Goal: Information Seeking & Learning: Learn about a topic

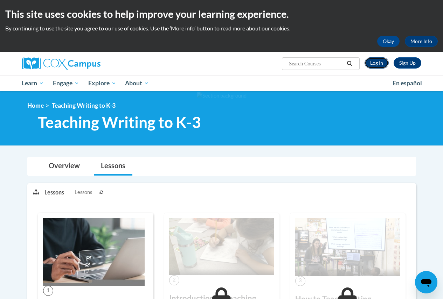
click at [379, 63] on link "Log In" at bounding box center [376, 62] width 24 height 11
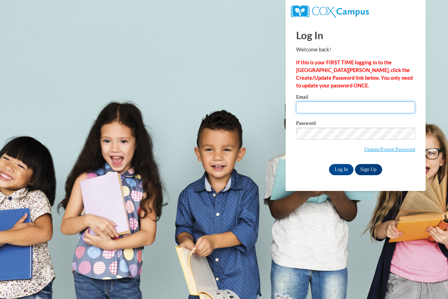
click at [302, 107] on input "Email" at bounding box center [355, 107] width 119 height 12
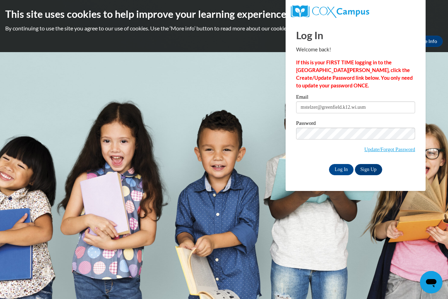
type input "mstelzer@greenfield.k12.wi.us"
click at [350, 170] on input "Log In" at bounding box center [341, 169] width 24 height 11
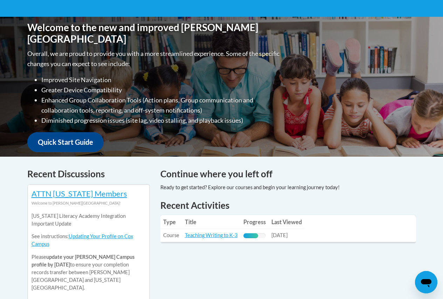
scroll to position [245, 0]
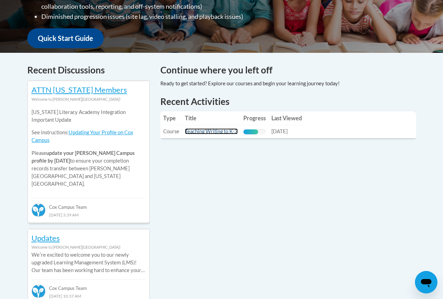
click at [212, 129] on link "Teaching Writing to K-3" at bounding box center [211, 131] width 53 height 6
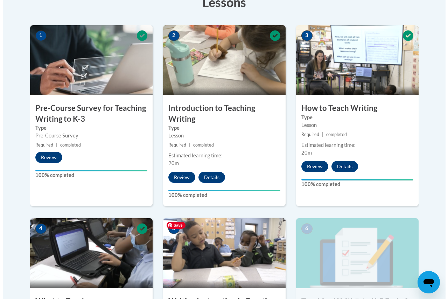
scroll to position [385, 0]
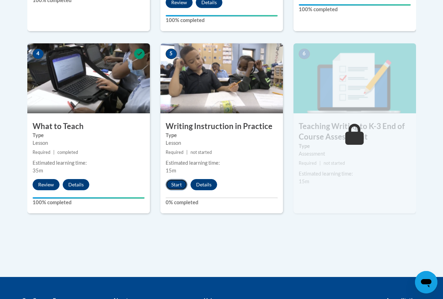
click at [176, 185] on button "Start" at bounding box center [176, 184] width 22 height 11
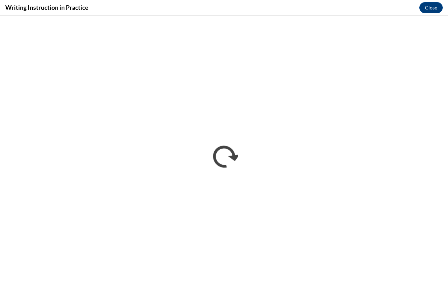
scroll to position [0, 0]
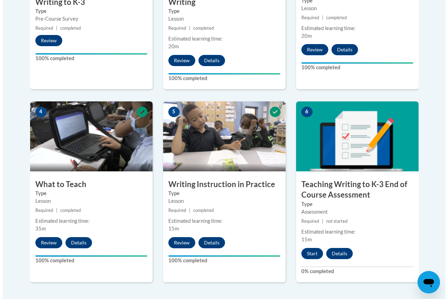
scroll to position [385, 0]
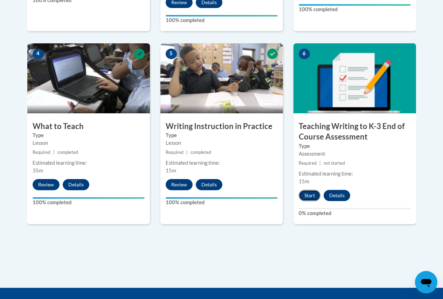
click at [315, 198] on button "Start" at bounding box center [309, 195] width 22 height 11
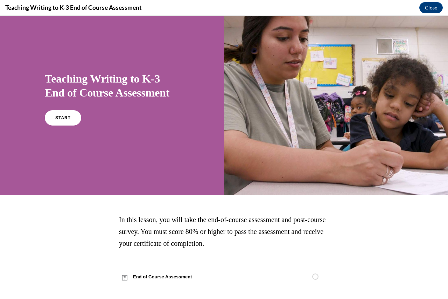
scroll to position [20, 0]
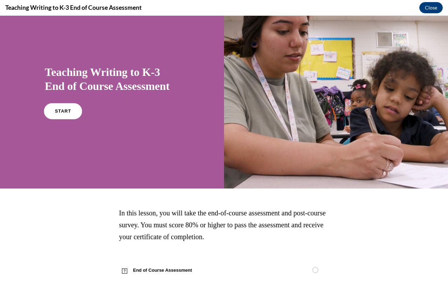
click at [64, 108] on link "START" at bounding box center [63, 111] width 38 height 16
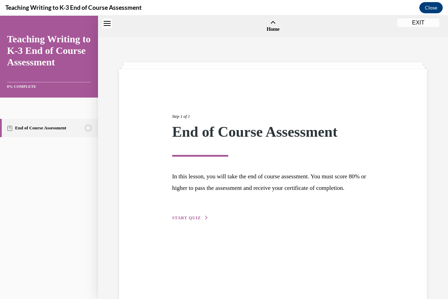
scroll to position [22, 0]
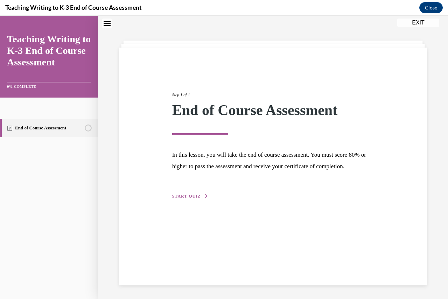
click at [181, 199] on span "START QUIZ" at bounding box center [186, 196] width 29 height 5
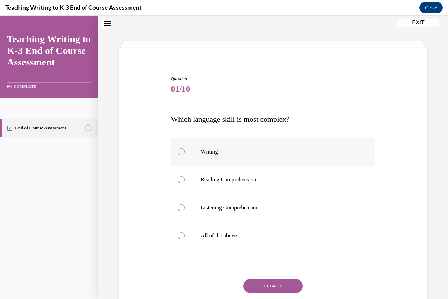
click at [205, 149] on p "Writing" at bounding box center [278, 151] width 157 height 7
click at [185, 149] on input "Writing" at bounding box center [181, 151] width 7 height 7
radio input "true"
click at [267, 287] on button "SUBMIT" at bounding box center [272, 286] width 59 height 14
click at [233, 241] on label "All of the above" at bounding box center [273, 236] width 204 height 28
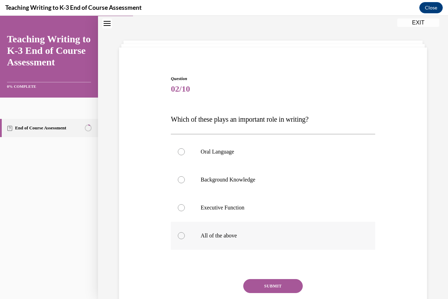
click at [185, 239] on input "All of the above" at bounding box center [181, 235] width 7 height 7
radio input "true"
click at [266, 289] on button "SUBMIT" at bounding box center [272, 286] width 59 height 14
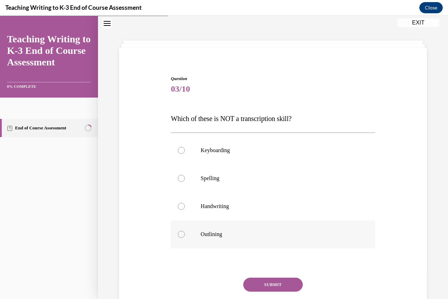
click at [227, 236] on p "Outlining" at bounding box center [278, 234] width 157 height 7
click at [185, 236] on input "Outlining" at bounding box center [181, 234] width 7 height 7
radio input "true"
click at [277, 286] on button "SUBMIT" at bounding box center [272, 285] width 59 height 14
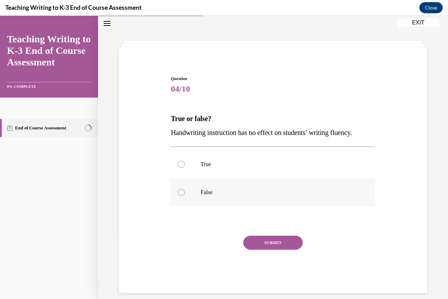
click at [200, 194] on p "False" at bounding box center [278, 192] width 157 height 7
click at [185, 194] on input "False" at bounding box center [181, 192] width 7 height 7
radio input "true"
click at [275, 244] on button "SUBMIT" at bounding box center [272, 243] width 59 height 14
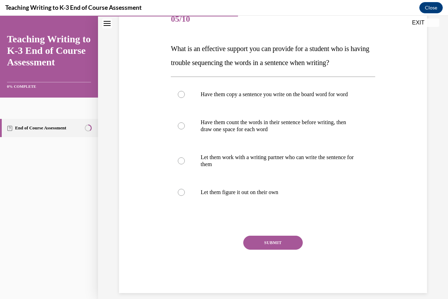
scroll to position [57, 0]
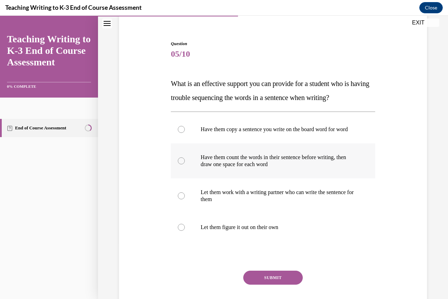
click at [278, 168] on p "Have them count the words in their sentence before writing, then draw one space…" at bounding box center [278, 161] width 157 height 14
click at [185, 164] on input "Have them count the words in their sentence before writing, then draw one space…" at bounding box center [181, 160] width 7 height 7
radio input "true"
click at [262, 285] on button "SUBMIT" at bounding box center [272, 278] width 59 height 14
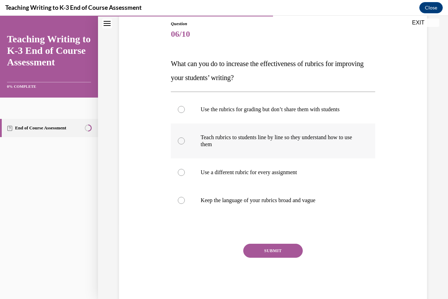
scroll to position [93, 0]
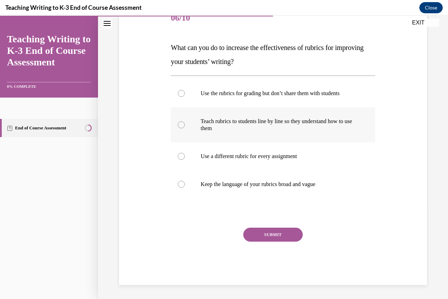
click at [273, 118] on p "Teach rubrics to students line by line so they understand how to use them" at bounding box center [278, 125] width 157 height 14
click at [185, 121] on input "Teach rubrics to students line by line so they understand how to use them" at bounding box center [181, 124] width 7 height 7
radio input "true"
click at [256, 242] on div "SUBMIT" at bounding box center [273, 245] width 204 height 35
click at [260, 240] on button "SUBMIT" at bounding box center [272, 235] width 59 height 14
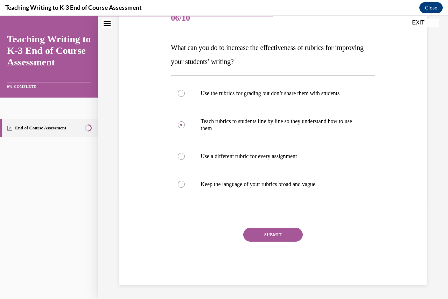
scroll to position [72, 0]
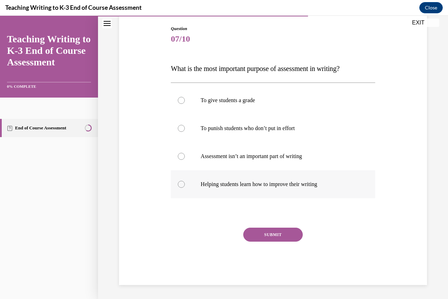
click at [250, 183] on p "Helping students learn how to improve their writing" at bounding box center [278, 184] width 157 height 7
click at [185, 183] on input "Helping students learn how to improve their writing" at bounding box center [181, 184] width 7 height 7
radio input "true"
click at [261, 234] on button "SUBMIT" at bounding box center [272, 235] width 59 height 14
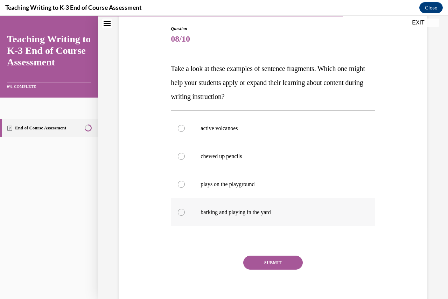
click at [212, 211] on p "barking and playing in the yard" at bounding box center [278, 212] width 157 height 7
click at [185, 211] on input "barking and playing in the yard" at bounding box center [181, 212] width 7 height 7
radio input "true"
click at [275, 266] on button "SUBMIT" at bounding box center [272, 263] width 59 height 14
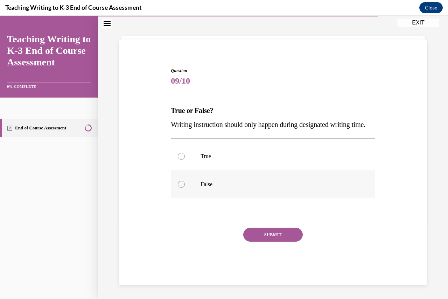
click at [205, 186] on p "False" at bounding box center [278, 184] width 157 height 7
click at [185, 186] on input "False" at bounding box center [181, 184] width 7 height 7
radio input "true"
click at [271, 237] on button "SUBMIT" at bounding box center [272, 235] width 59 height 14
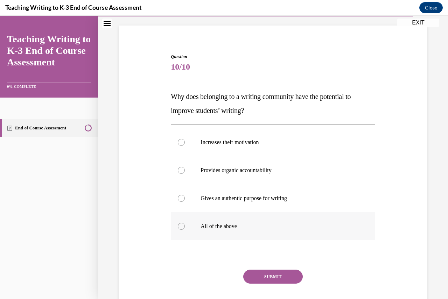
click at [210, 232] on label "All of the above" at bounding box center [273, 226] width 204 height 28
click at [185, 230] on input "All of the above" at bounding box center [181, 226] width 7 height 7
radio input "true"
click at [281, 278] on button "SUBMIT" at bounding box center [272, 277] width 59 height 14
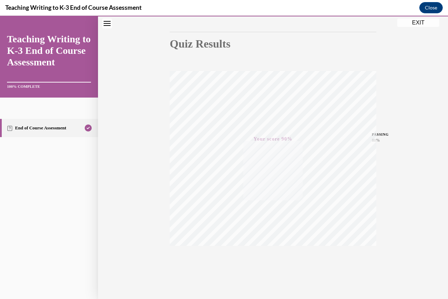
scroll to position [75, 0]
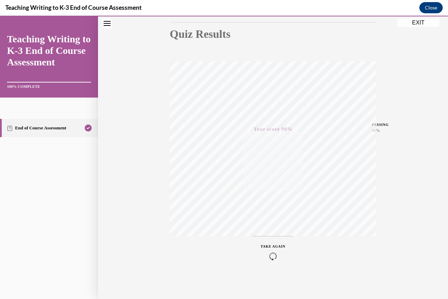
click at [420, 22] on button "EXIT" at bounding box center [418, 23] width 42 height 8
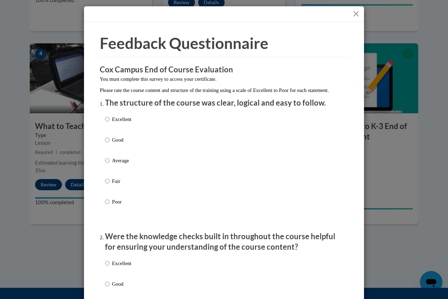
click at [123, 123] on p "Excellent" at bounding box center [121, 119] width 19 height 8
click at [110, 123] on input "Excellent" at bounding box center [107, 119] width 5 height 8
radio input "true"
click at [118, 267] on p "Excellent" at bounding box center [121, 264] width 19 height 8
click at [110, 267] on input "Excellent" at bounding box center [107, 264] width 5 height 8
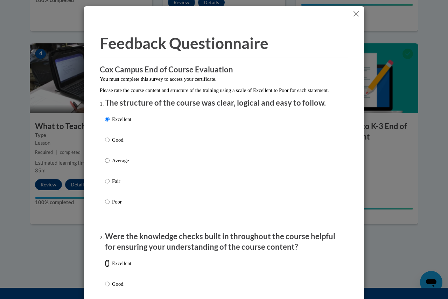
radio input "true"
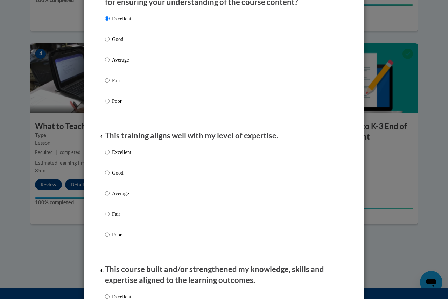
click at [124, 156] on p "Excellent" at bounding box center [121, 152] width 19 height 8
click at [110, 156] on input "Excellent" at bounding box center [107, 152] width 5 height 8
radio input "true"
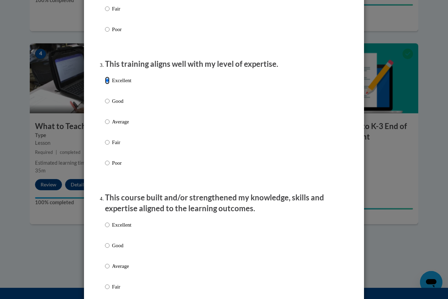
scroll to position [420, 0]
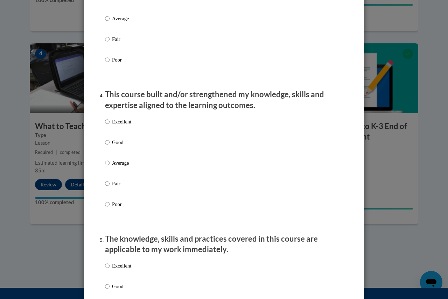
click at [121, 126] on p "Excellent" at bounding box center [121, 122] width 19 height 8
click at [110, 126] on input "Excellent" at bounding box center [107, 122] width 5 height 8
radio input "true"
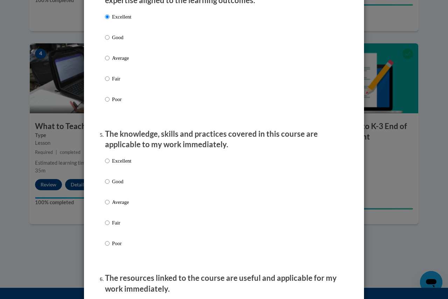
click at [126, 172] on label "Excellent" at bounding box center [118, 166] width 26 height 19
click at [110, 165] on input "Excellent" at bounding box center [107, 161] width 5 height 8
radio input "true"
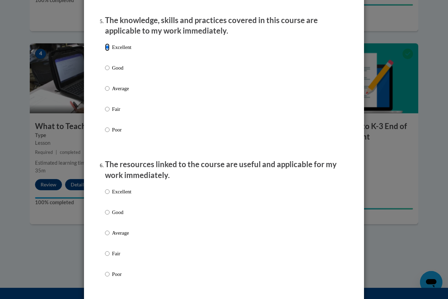
scroll to position [700, 0]
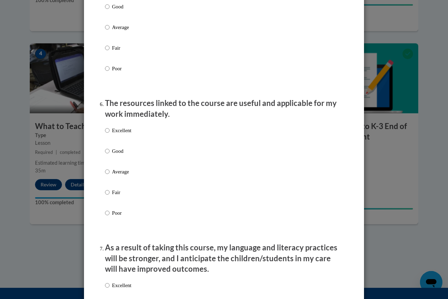
click at [119, 134] on p "Excellent" at bounding box center [121, 131] width 19 height 8
click at [110, 134] on input "Excellent" at bounding box center [107, 131] width 5 height 8
radio input "true"
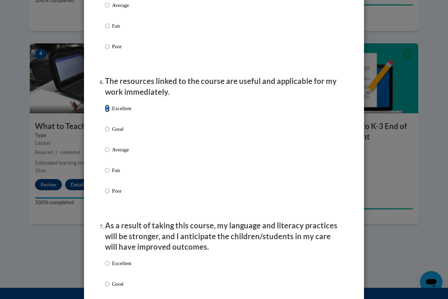
scroll to position [910, 0]
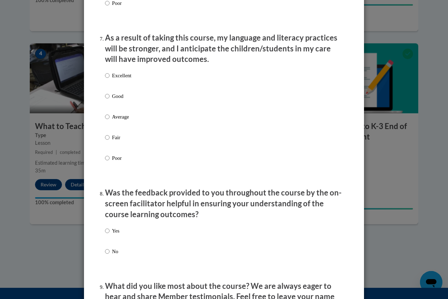
click at [125, 78] on p "Excellent" at bounding box center [121, 76] width 19 height 8
click at [110, 78] on input "Excellent" at bounding box center [107, 76] width 5 height 8
radio input "true"
click at [112, 235] on p "Yes" at bounding box center [115, 231] width 7 height 8
click at [110, 235] on input "Yes" at bounding box center [107, 231] width 5 height 8
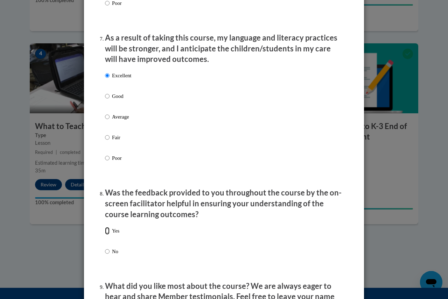
radio input "true"
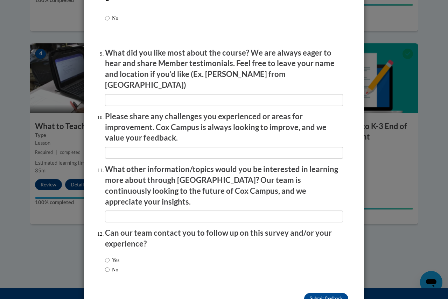
scroll to position [1155, 0]
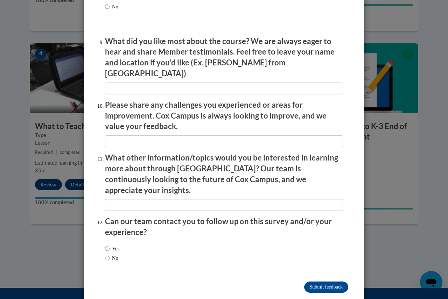
click at [112, 254] on label "No" at bounding box center [111, 258] width 13 height 8
click at [110, 254] on input "No" at bounding box center [107, 258] width 5 height 8
radio input "true"
click at [328, 282] on input "Submit feedback" at bounding box center [326, 287] width 44 height 11
